Goal: Task Accomplishment & Management: Use online tool/utility

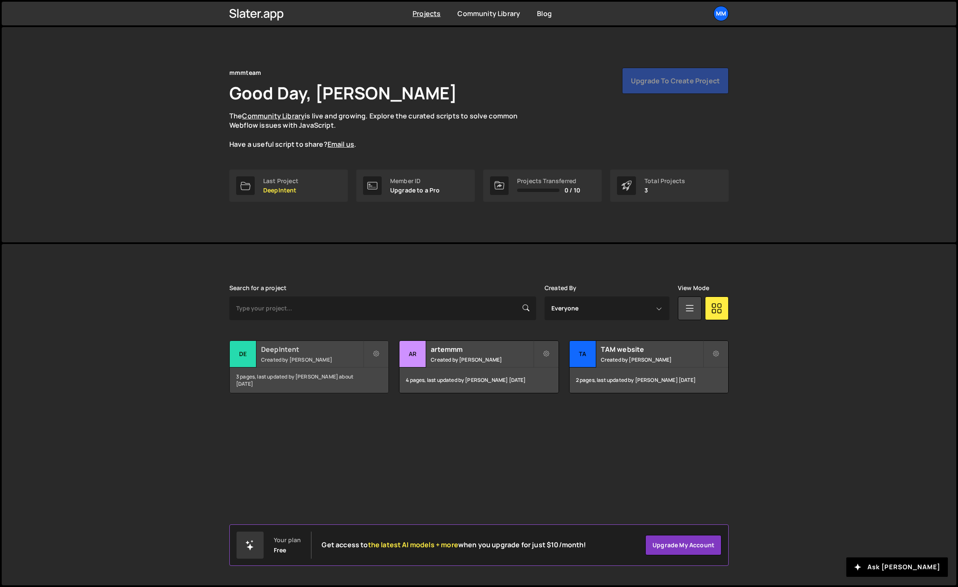
click at [334, 362] on small "Created by Artem Basiuk" at bounding box center [312, 359] width 102 height 7
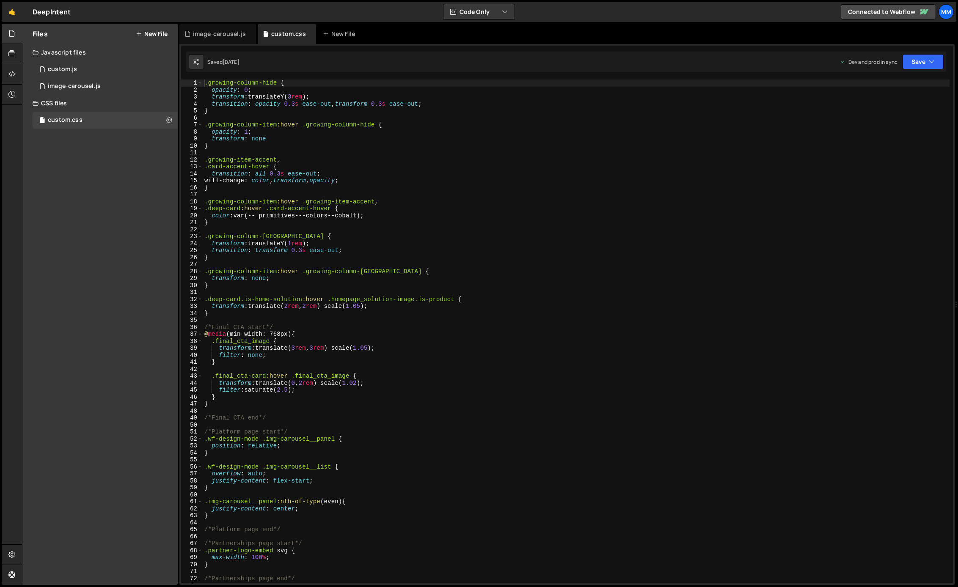
scroll to position [254, 0]
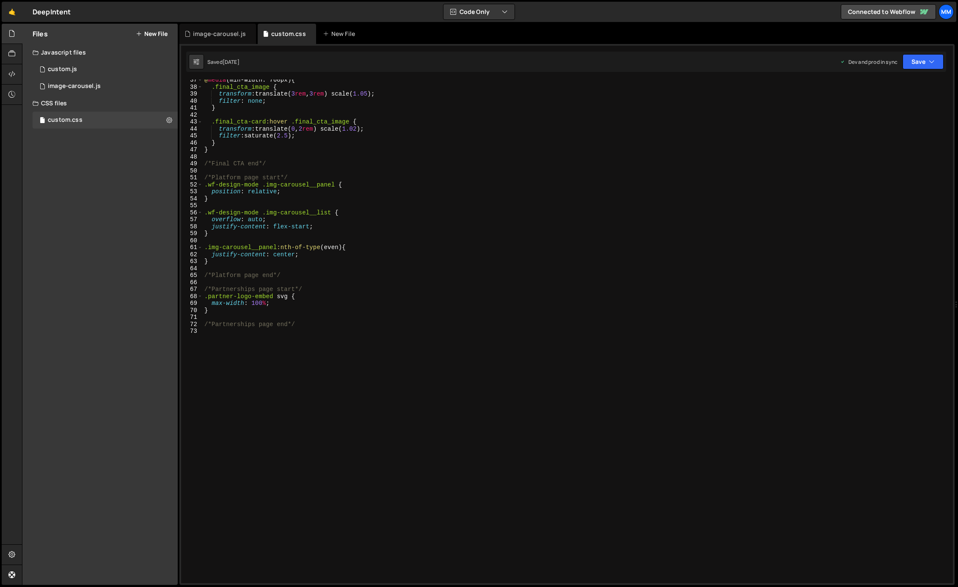
click at [311, 331] on div "@ media (min-width: 768px) { .final_cta_image { transform : translate( 3 rem , …" at bounding box center [576, 336] width 747 height 518
type textarea "/*Insights page start*/"
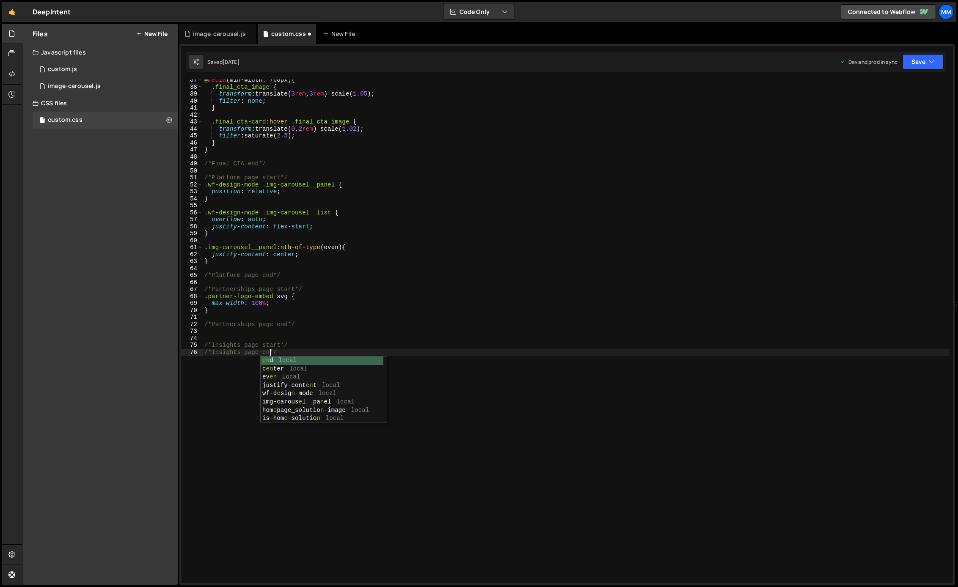
scroll to position [0, 5]
type textarea "/*Insights page start*/"
paste textarea "insights_featured-wrapper"
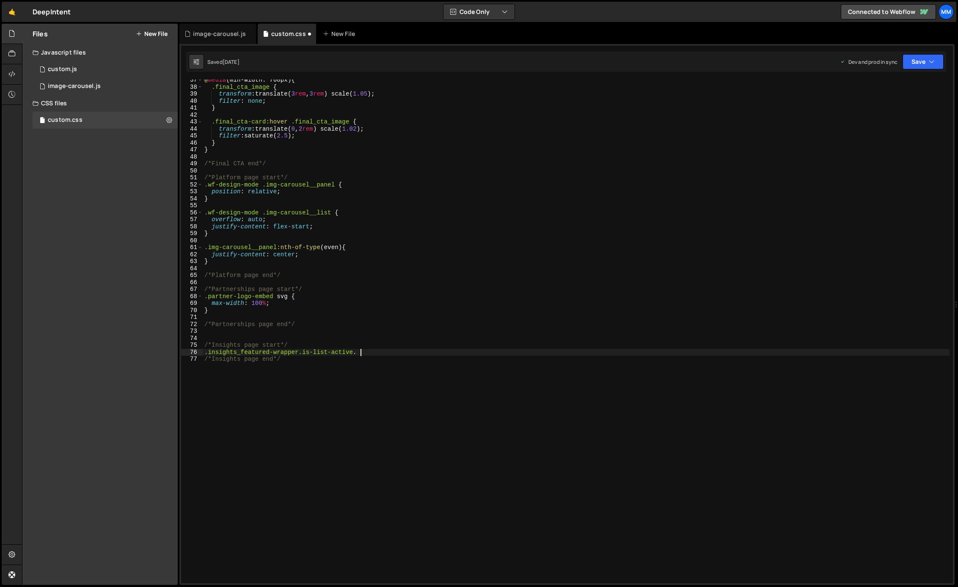
paste textarea "insights_featured_toggle"
type textarea ".insights_featured-wrapper.is-list-active .insights_featured_toggle-bg{}"
click at [224, 365] on div "@ media (min-width: 768px) { .final_cta_image { transform : translate( 3 rem , …" at bounding box center [576, 336] width 747 height 518
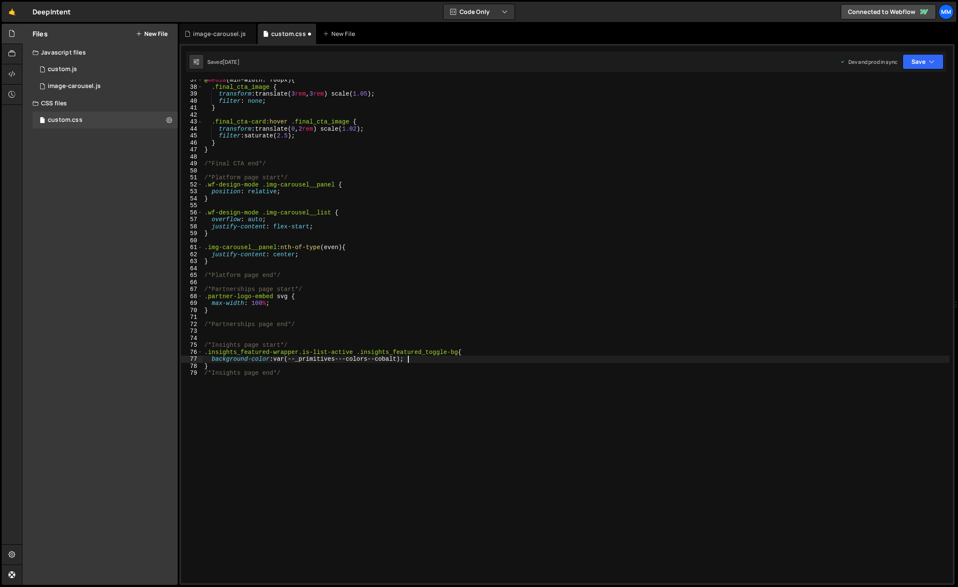
type textarea "}"
type textarea "."
drag, startPoint x: 449, startPoint y: 352, endPoint x: 204, endPoint y: 350, distance: 245.0
click at [204, 350] on div "@ media (min-width: 768px) { .final_cta_image { transform : translate( 3 rem , …" at bounding box center [576, 336] width 747 height 518
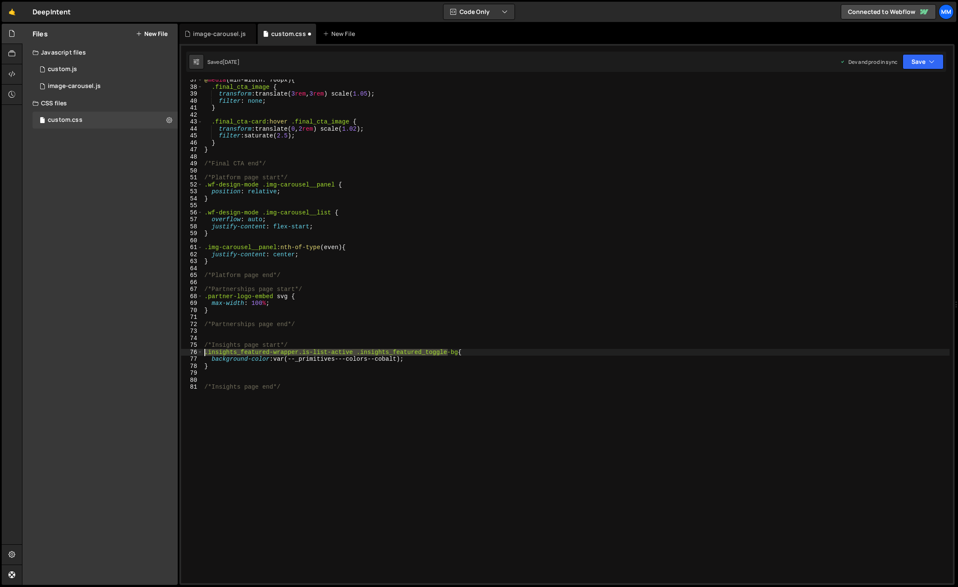
type textarea ".insights_featured-wrapper.is-list-active .insights_featured_toggle-bg{"
click at [209, 380] on div "@ media (min-width: 768px) { .final_cta_image { transform : translate( 3 rem , …" at bounding box center [576, 336] width 747 height 518
paste textarea ".insights_featured-wrapper.is-list-active .insights_featured_toggle"
type textarea ".insights_featured-wrapper.is-list-active .insights_featured_toggle{}"
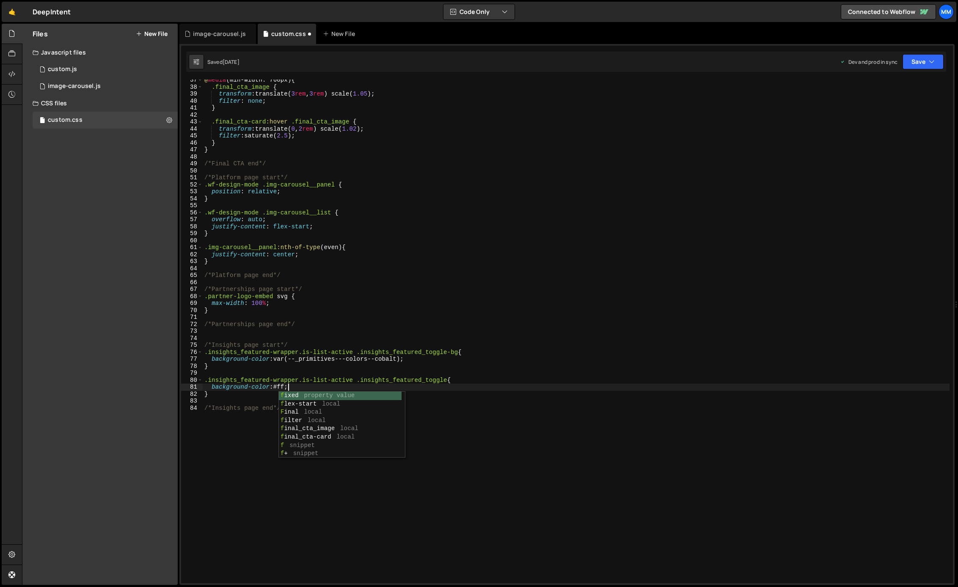
scroll to position [0, 6]
click at [310, 450] on div "@ media (min-width: 768px) { .final_cta_image { transform : translate( 3 rem , …" at bounding box center [576, 336] width 747 height 518
type textarea "/*Insights page end*/"
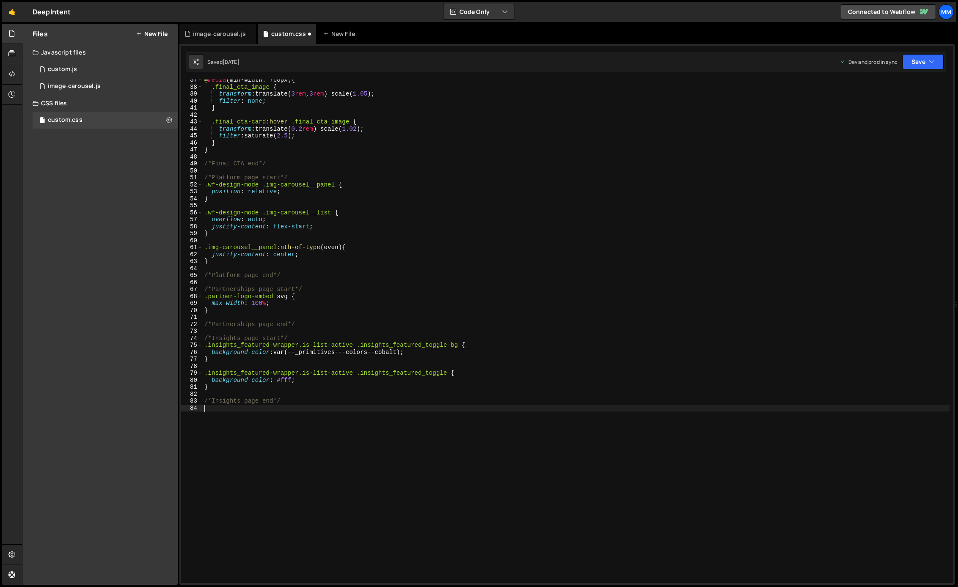
scroll to position [0, 0]
click at [935, 58] on button "Save" at bounding box center [922, 61] width 41 height 15
click at [902, 105] on button "Save to Production S Saved [DATE]" at bounding box center [895, 115] width 102 height 27
type textarea "background-color: #fff;"
click at [306, 383] on div "@ media (min-width: 768px) { .final_cta_image { transform : translate( 3 rem , …" at bounding box center [576, 336] width 747 height 518
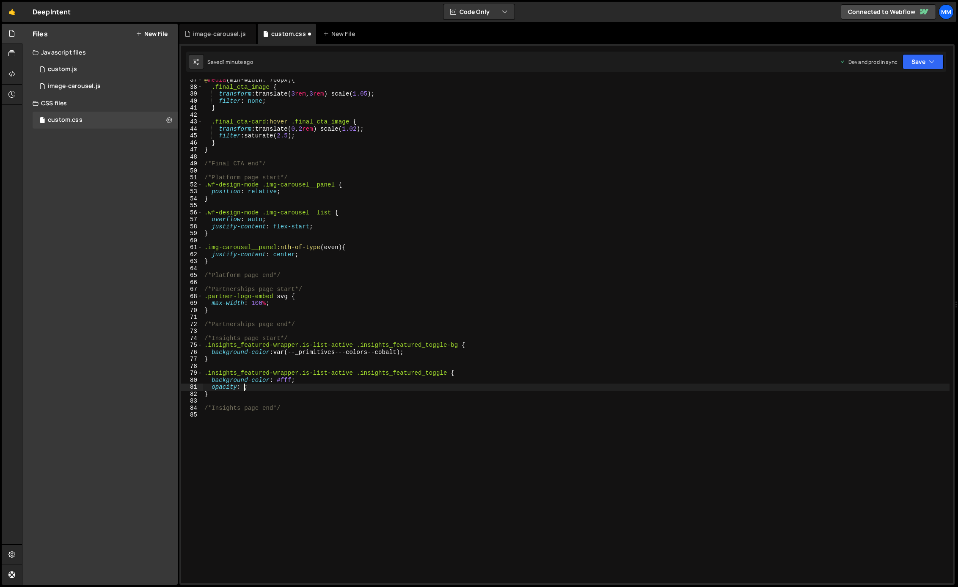
scroll to position [0, 3]
type textarea "opacity: 1;"
click at [349, 448] on div "@ media (min-width: 768px) { .final_cta_image { transform : translate( 3 rem , …" at bounding box center [576, 336] width 747 height 518
click at [929, 63] on icon "button" at bounding box center [932, 62] width 6 height 8
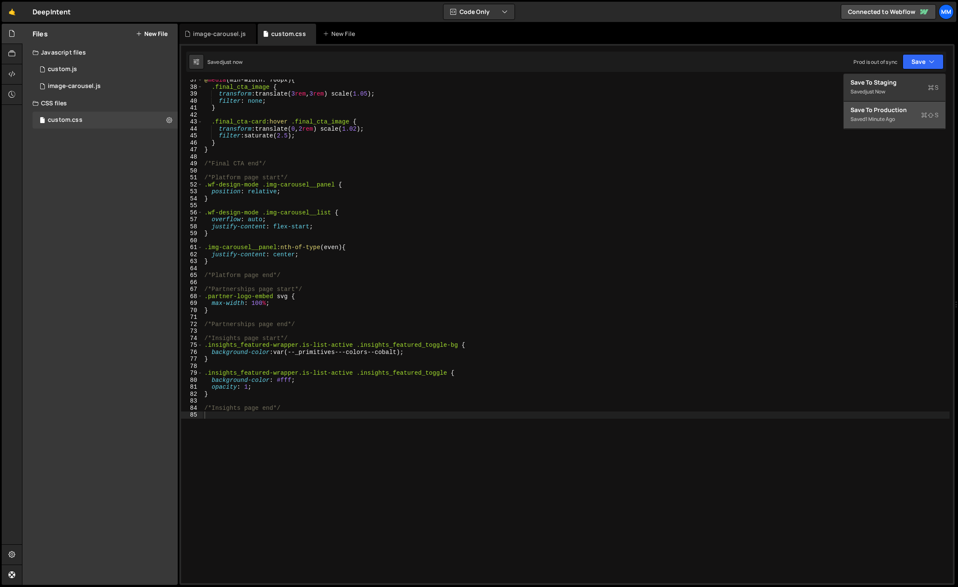
click at [899, 112] on div "Save to Production S" at bounding box center [894, 110] width 88 height 8
type textarea "opacity: 1;"
click at [294, 386] on div "@ media (min-width: 768px) { .final_cta_image { transform : translate( 3 rem , …" at bounding box center [576, 336] width 747 height 518
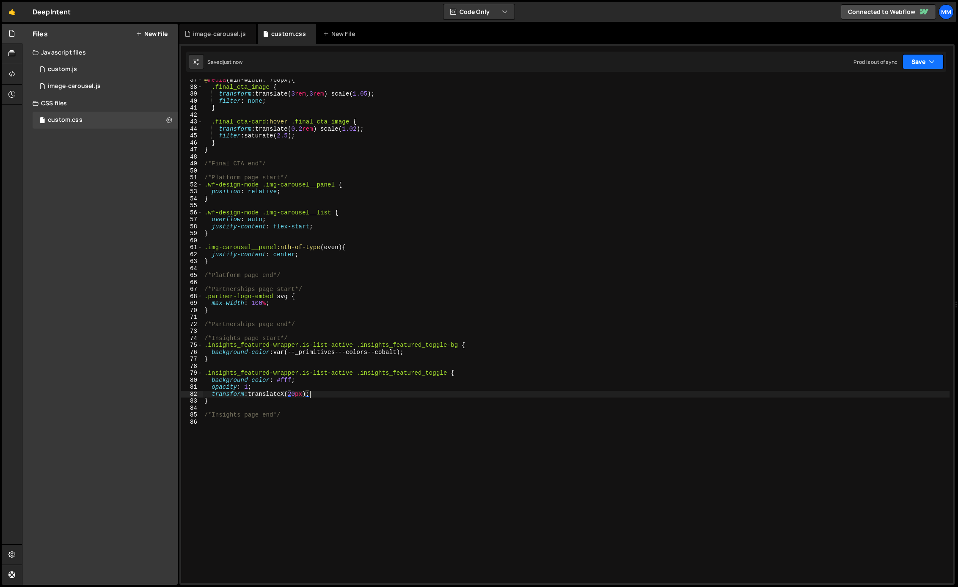
click at [920, 64] on button "Save" at bounding box center [922, 61] width 41 height 15
click at [887, 119] on div "1 minute ago" at bounding box center [880, 118] width 30 height 7
click at [222, 401] on div "@ media (min-width: 768px) { .final_cta_image { transform : translate( 3 rem , …" at bounding box center [576, 336] width 747 height 518
drag, startPoint x: 449, startPoint y: 374, endPoint x: 193, endPoint y: 374, distance: 255.9
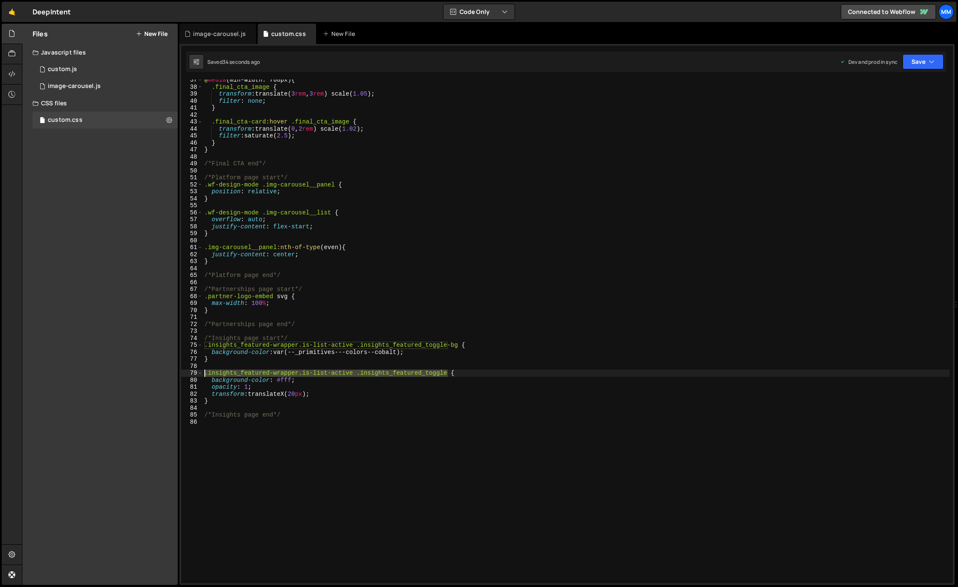
click at [193, 374] on div "} 37 38 39 40 41 42 43 44 45 46 47 48 49 50 51 52 53 54 55 56 57 58 59 60 61 62…" at bounding box center [567, 332] width 772 height 504
click at [231, 360] on div "@ media (min-width: 768px) { .final_cta_image { transform : translate( 3 rem , …" at bounding box center [576, 336] width 747 height 518
type textarea "}"
paste textarea ".insights_featured-wrapper.is-list-active .insights_featured_toggle"
type textarea ".insights_featured-wrapper.is-list-active .insights_featured_toggle:hover{}"
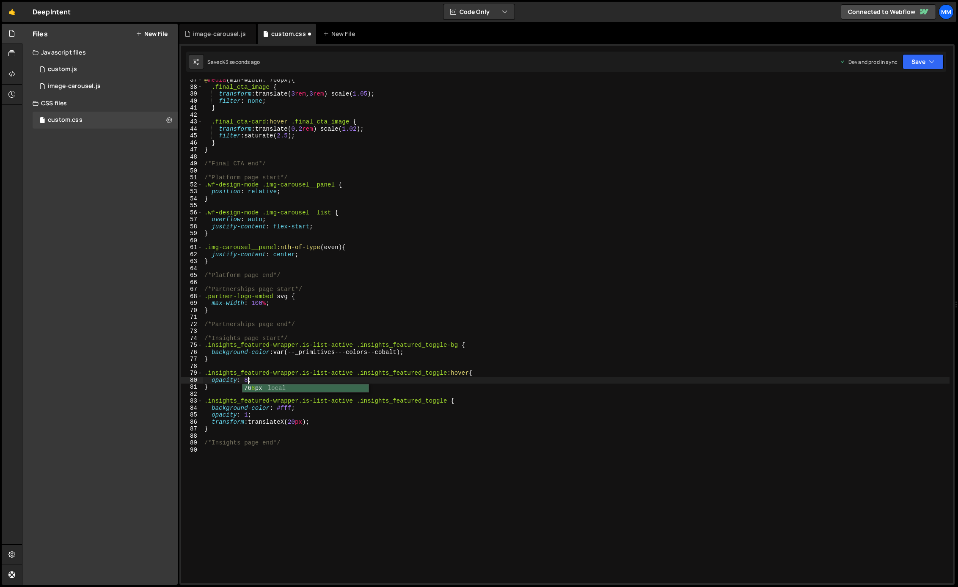
scroll to position [0, 3]
click at [375, 429] on div "@ media (min-width: 768px) { .final_cta_image { transform : translate( 3 rem , …" at bounding box center [576, 336] width 747 height 518
click at [242, 378] on div "@ media (min-width: 768px) { .final_cta_image { transform : translate( 3 rem , …" at bounding box center [576, 336] width 747 height 518
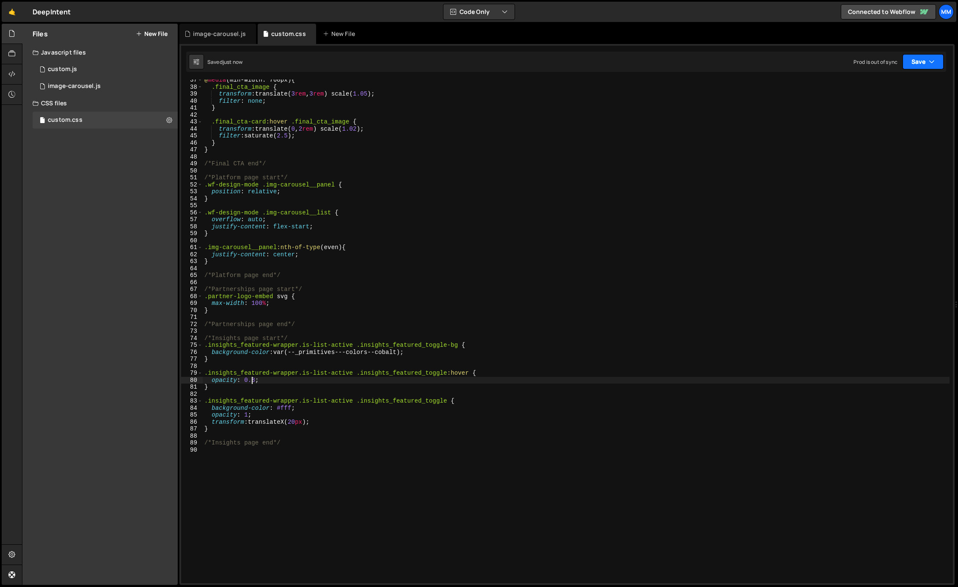
click at [925, 63] on button "Save" at bounding box center [922, 61] width 41 height 15
click at [899, 116] on div "45 seconds ago" at bounding box center [884, 118] width 38 height 7
drag, startPoint x: 355, startPoint y: 374, endPoint x: 298, endPoint y: 374, distance: 56.7
click at [298, 374] on div "@ media (min-width: 768px) { .final_cta_image { transform : translate( 3 rem , …" at bounding box center [576, 336] width 747 height 518
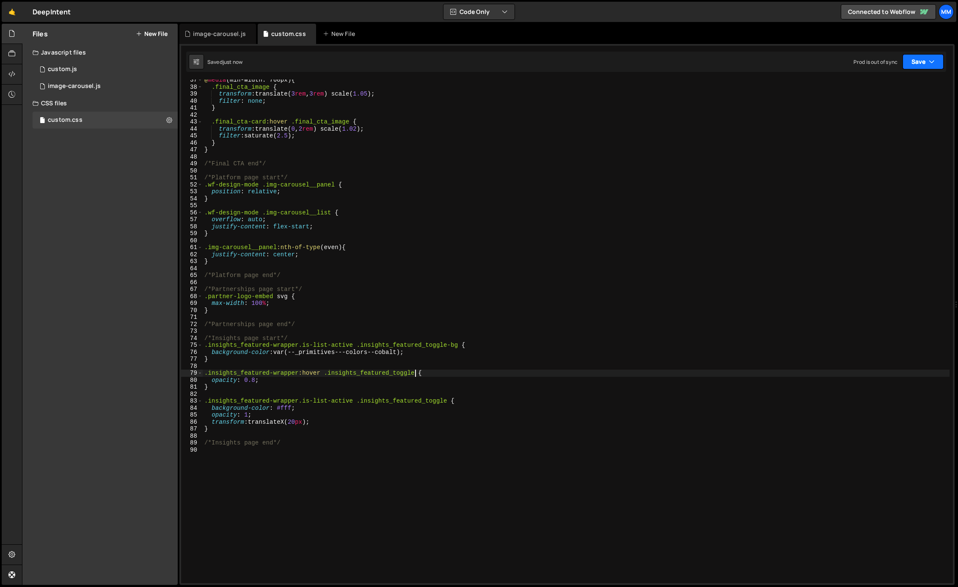
type textarea ".insights_featured-wrapper:hover .insights_featured_toggle {"
click at [921, 63] on button "Save" at bounding box center [922, 61] width 41 height 15
click at [901, 110] on div "Save to Production S" at bounding box center [894, 110] width 88 height 8
